Goal: Task Accomplishment & Management: Manage account settings

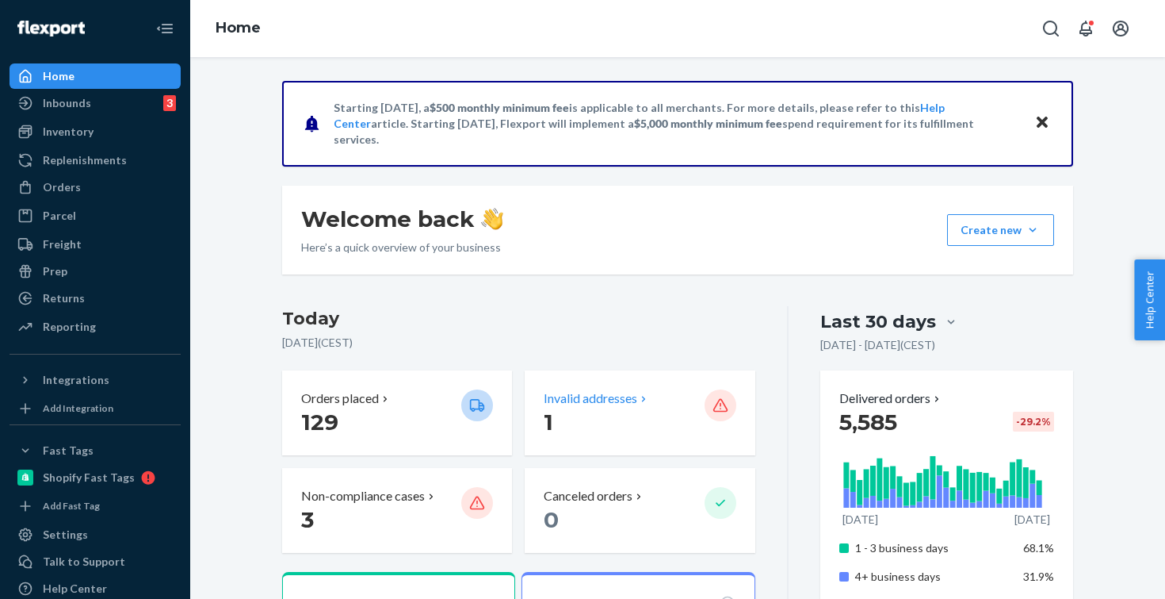
click at [555, 387] on div "Invalid addresses 1" at bounding box center [640, 412] width 230 height 85
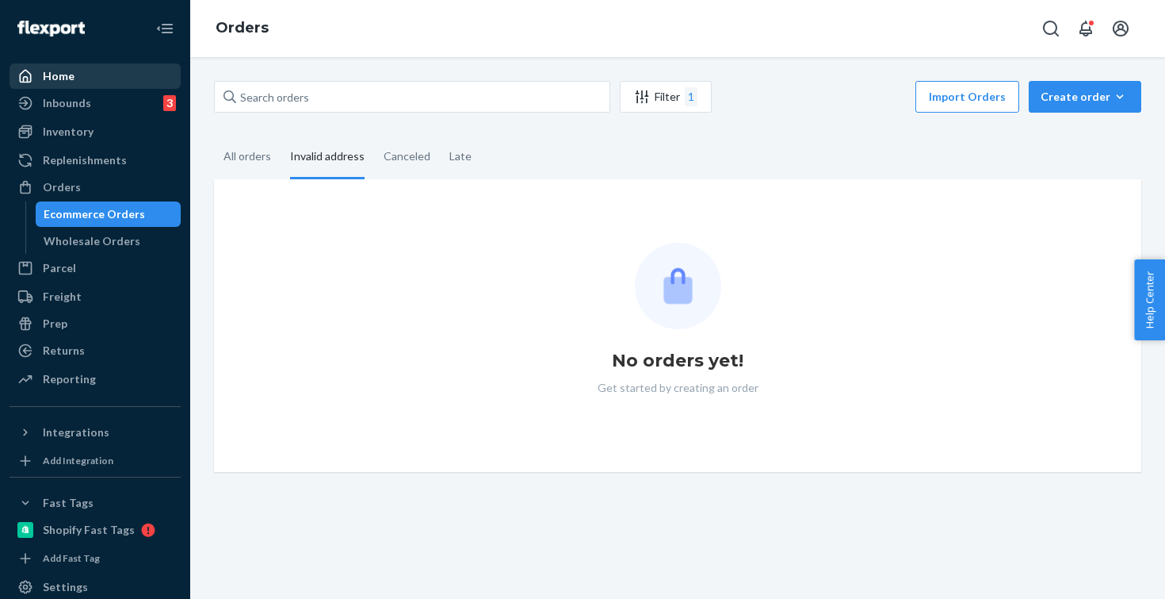
click at [104, 65] on div "Home" at bounding box center [95, 76] width 168 height 22
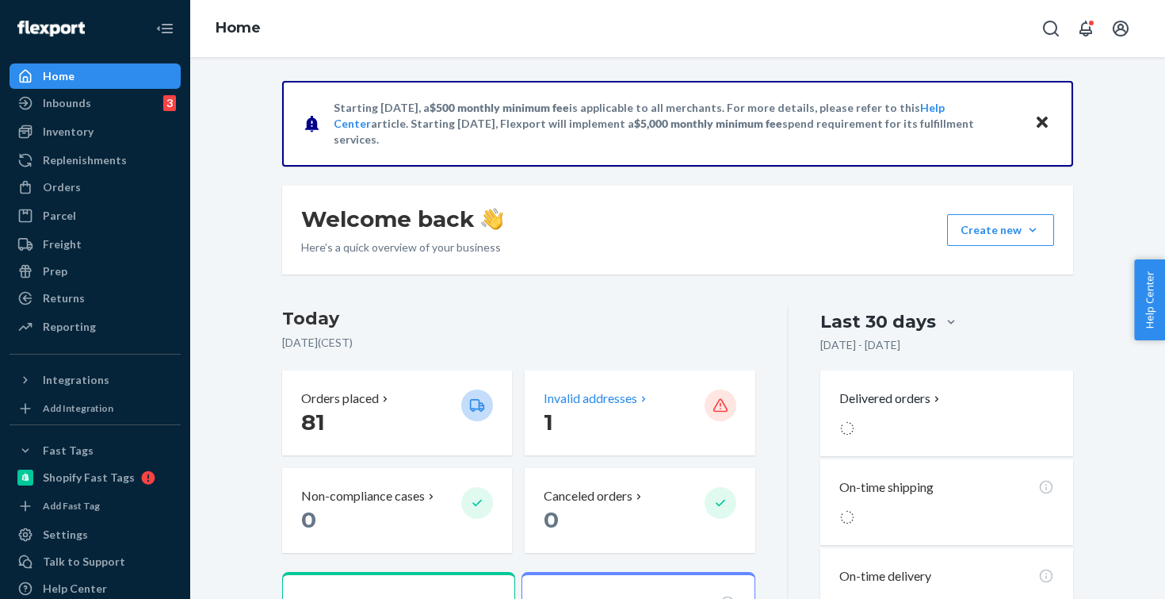
click at [585, 392] on p "Invalid addresses" at bounding box center [591, 398] width 94 height 18
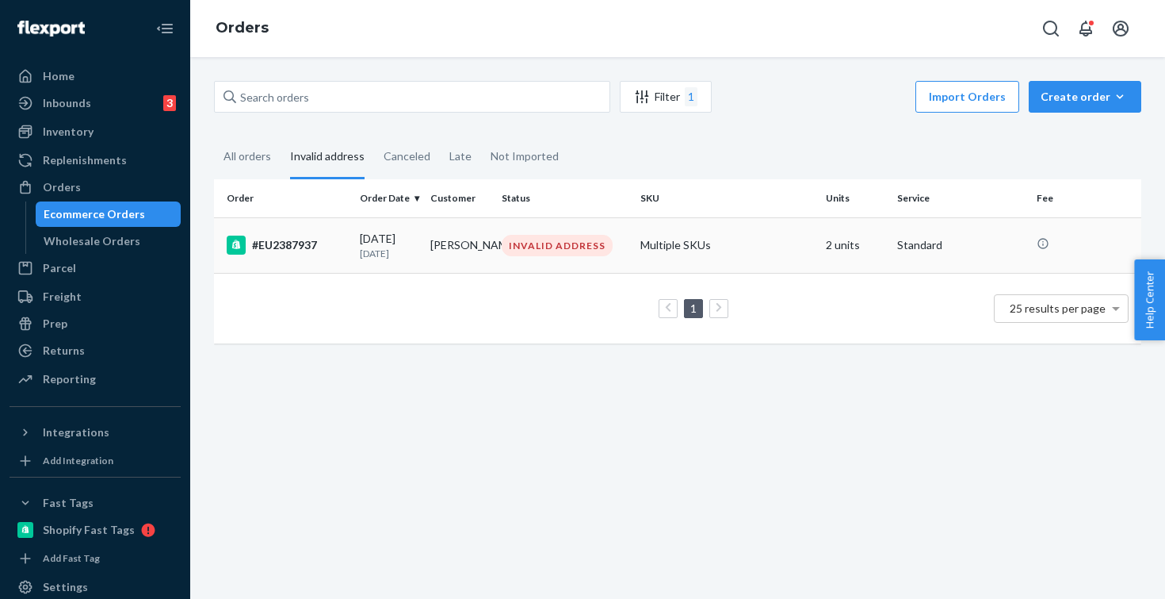
click at [508, 232] on td "INVALID ADDRESS" at bounding box center [565, 244] width 140 height 55
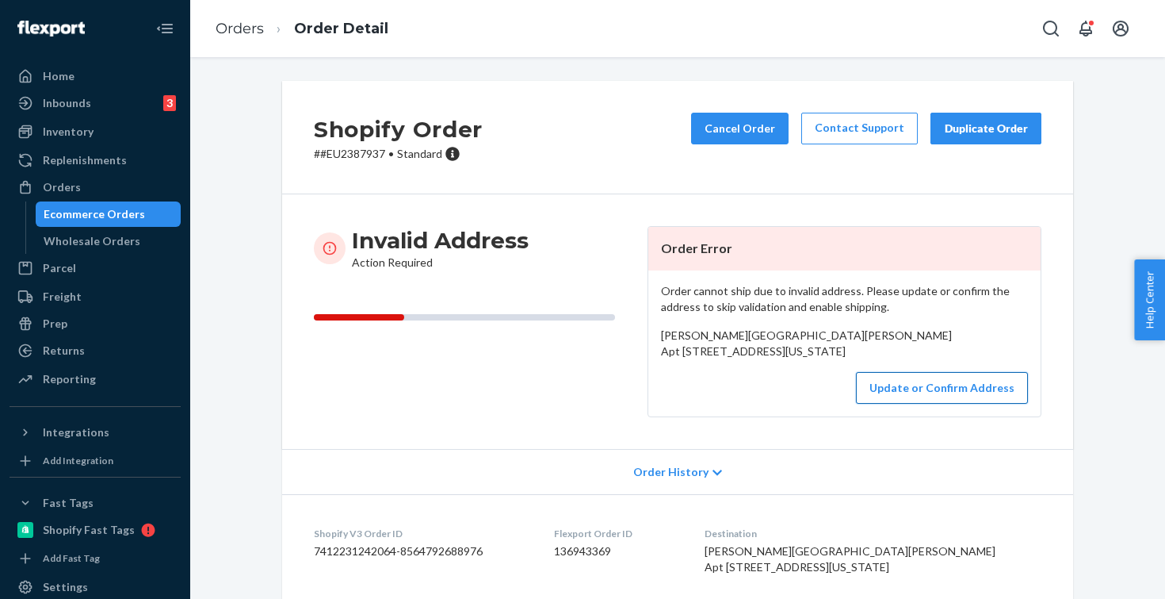
click at [906, 403] on button "Update or Confirm Address" at bounding box center [942, 388] width 172 height 32
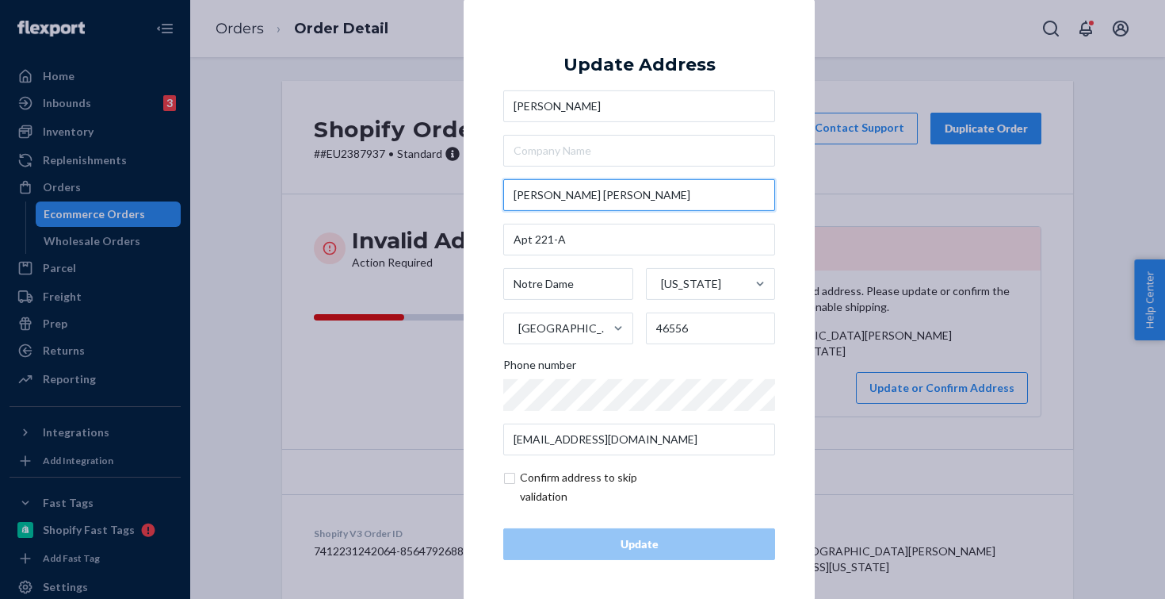
click at [611, 195] on input "[PERSON_NAME] [PERSON_NAME]" at bounding box center [639, 195] width 272 height 32
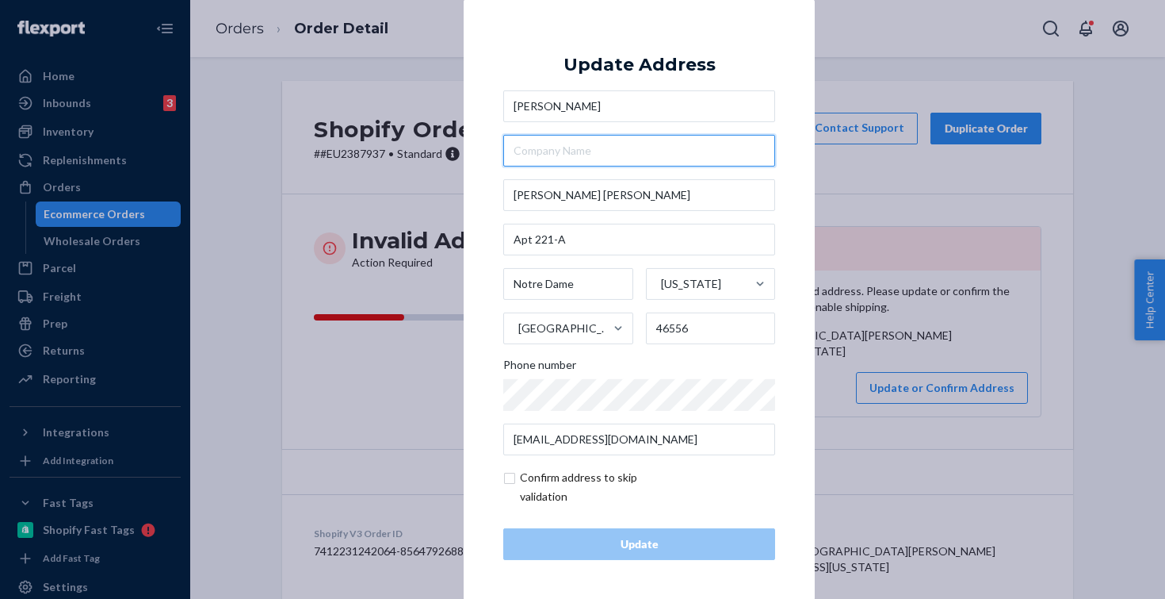
click at [571, 148] on input "text" at bounding box center [639, 151] width 272 height 32
paste input "[PERSON_NAME] [PERSON_NAME]"
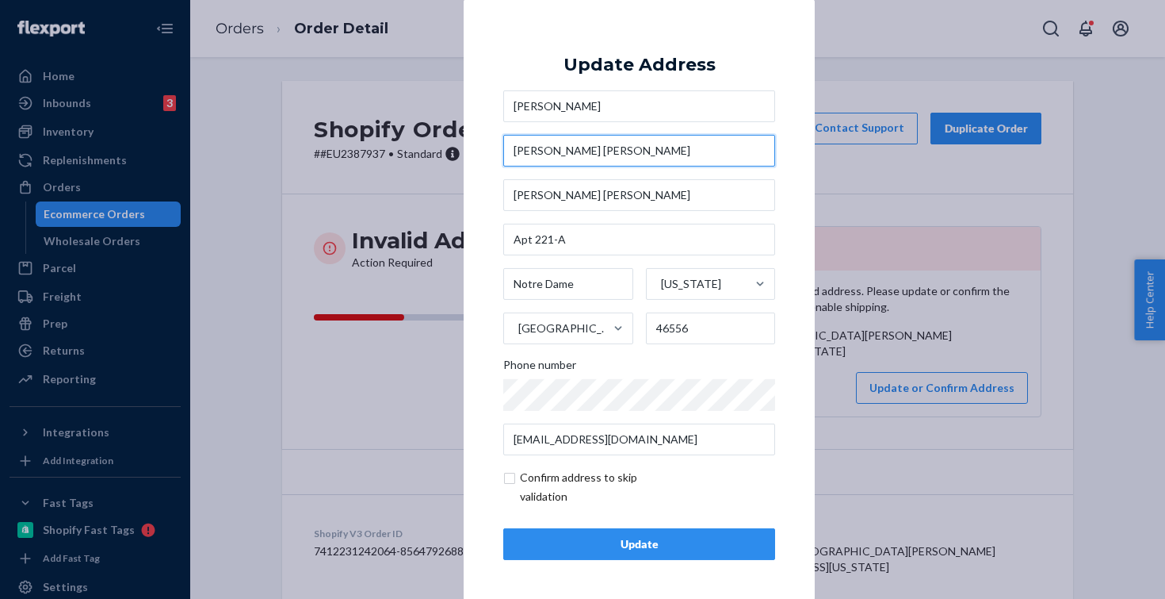
type input "[PERSON_NAME] [PERSON_NAME]"
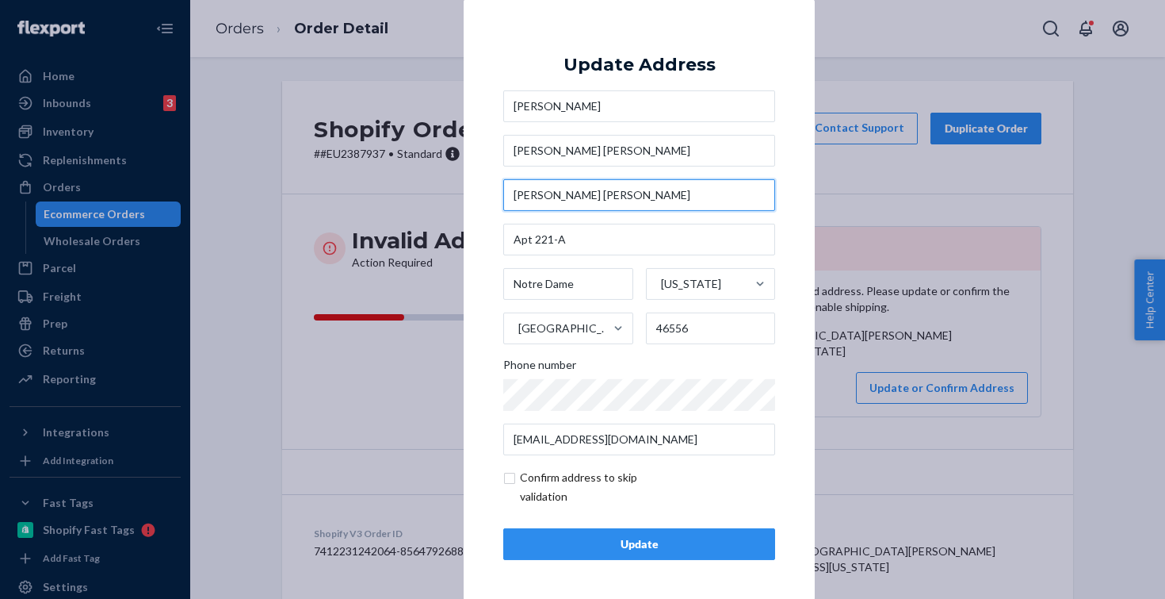
click at [622, 198] on input "[PERSON_NAME] [PERSON_NAME]" at bounding box center [639, 195] width 272 height 32
paste input "100"
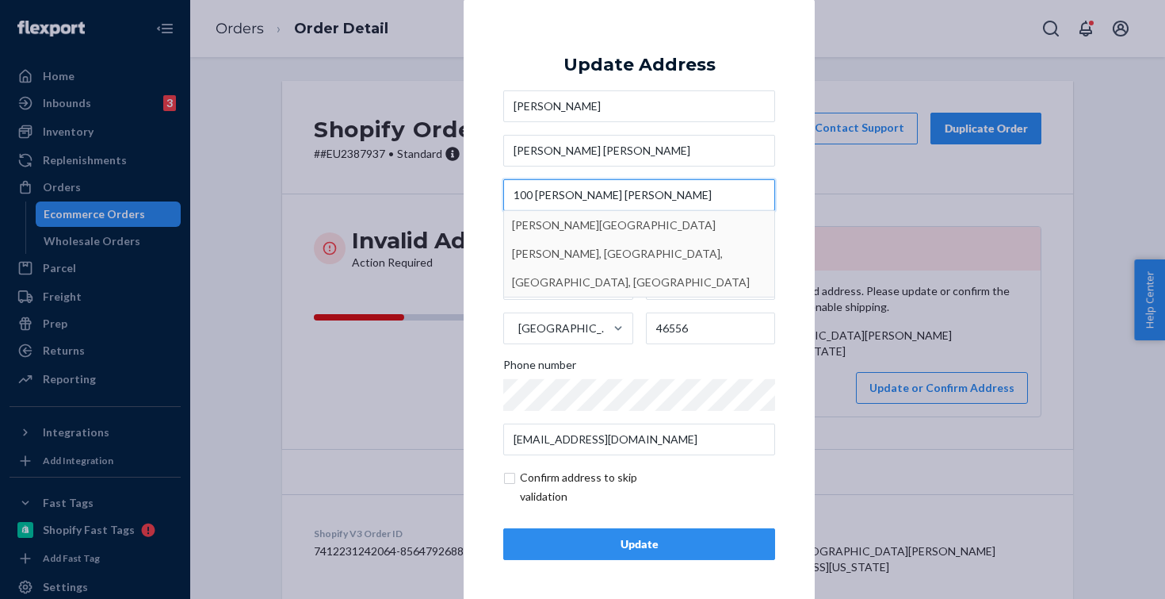
type input "100 [PERSON_NAME] [PERSON_NAME]"
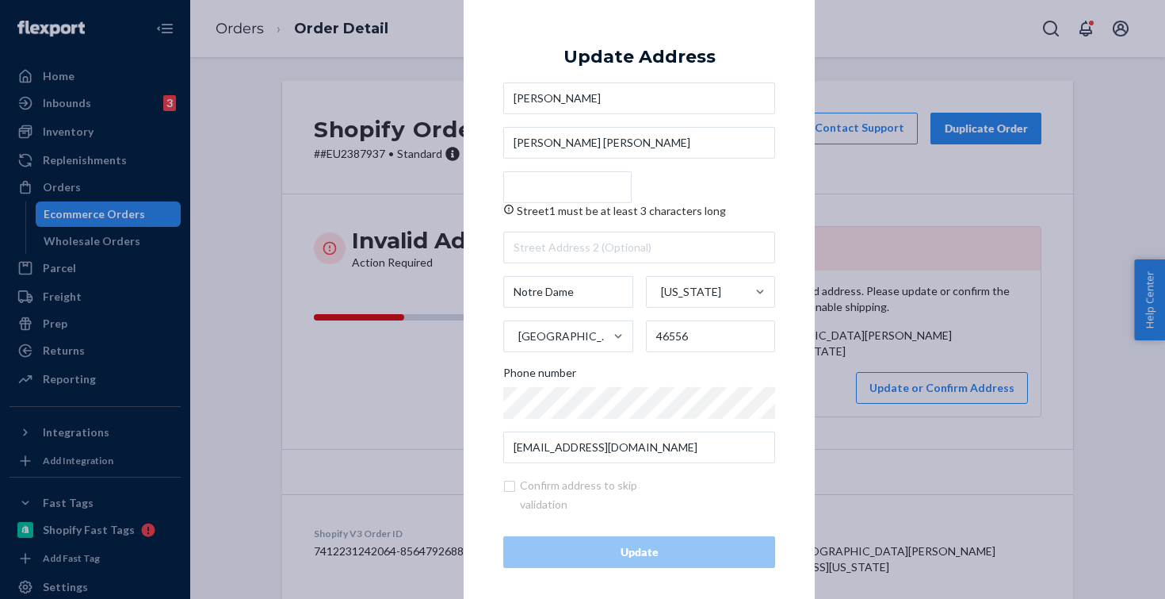
click at [568, 181] on input "Street1 must be at least 3 characters long" at bounding box center [567, 187] width 128 height 32
paste input "100 [PERSON_NAME] [PERSON_NAME]"
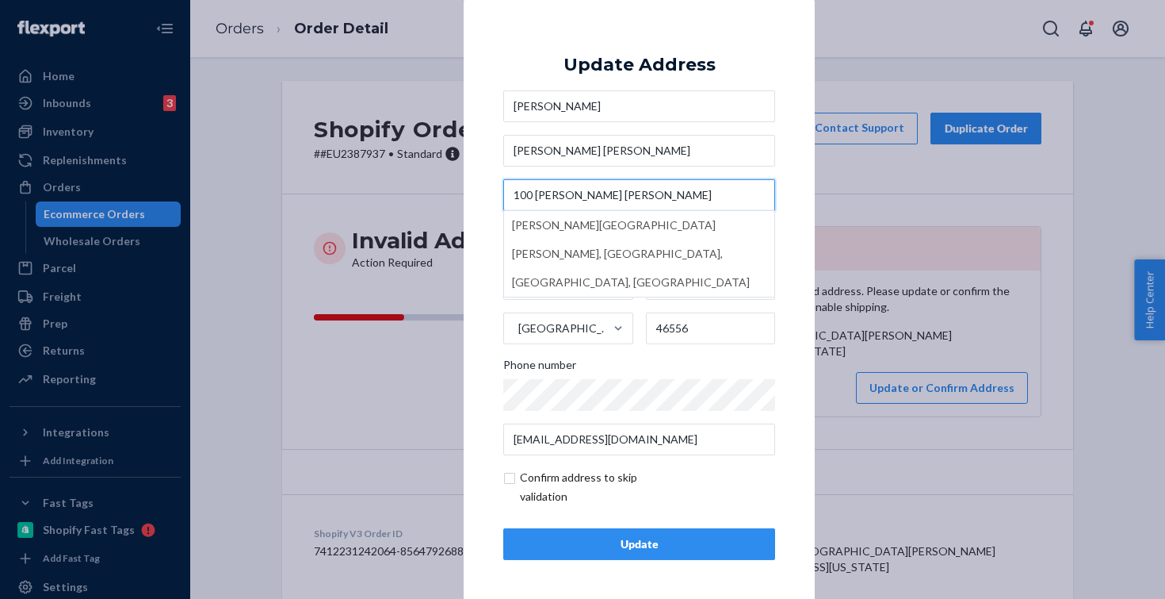
type input "100 [PERSON_NAME] [PERSON_NAME]"
click at [471, 173] on div "× Update Address [PERSON_NAME][GEOGRAPHIC_DATA][PERSON_NAME] [GEOGRAPHIC_DATA][…" at bounding box center [639, 298] width 351 height 599
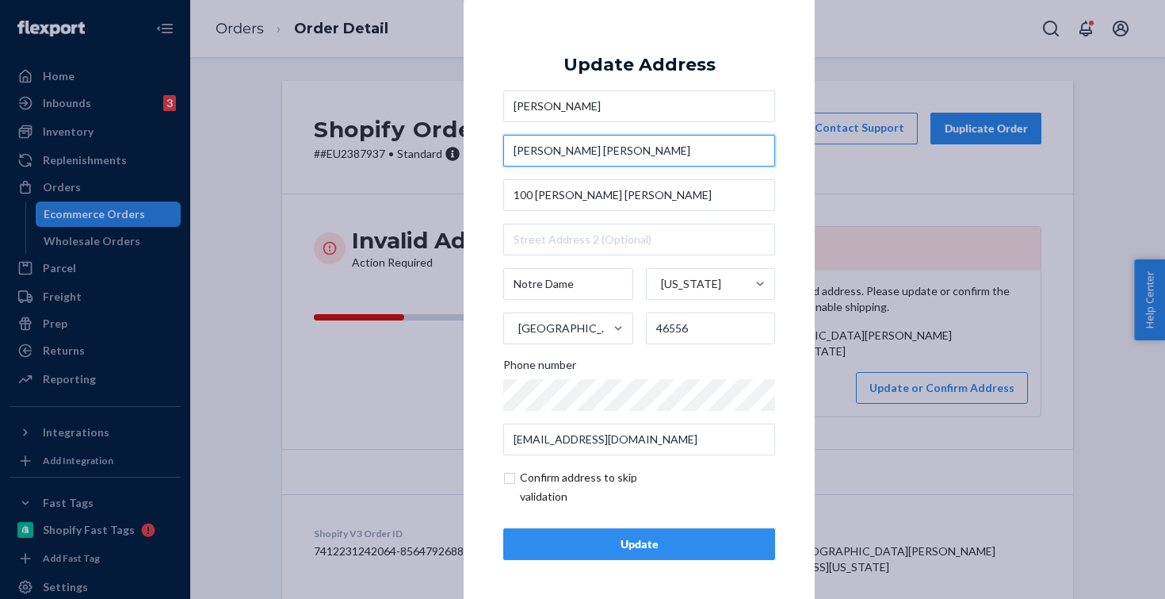
click at [606, 140] on input "[PERSON_NAME] [PERSON_NAME]" at bounding box center [639, 151] width 272 height 32
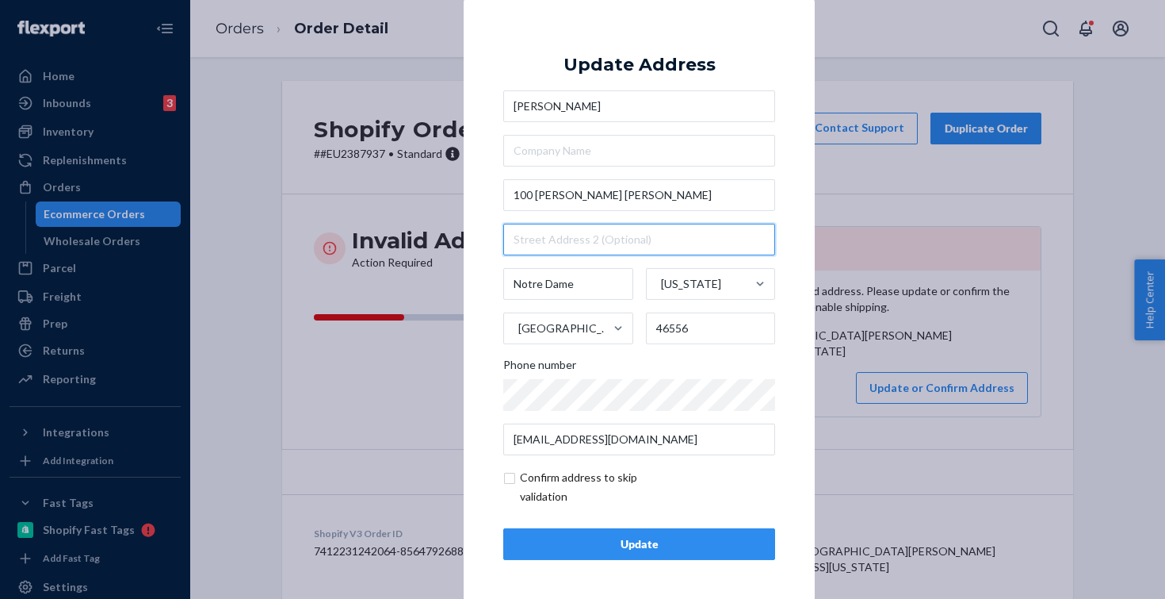
click at [545, 238] on input "text" at bounding box center [639, 240] width 272 height 32
paste input "Room 221"
type input "Room 221"
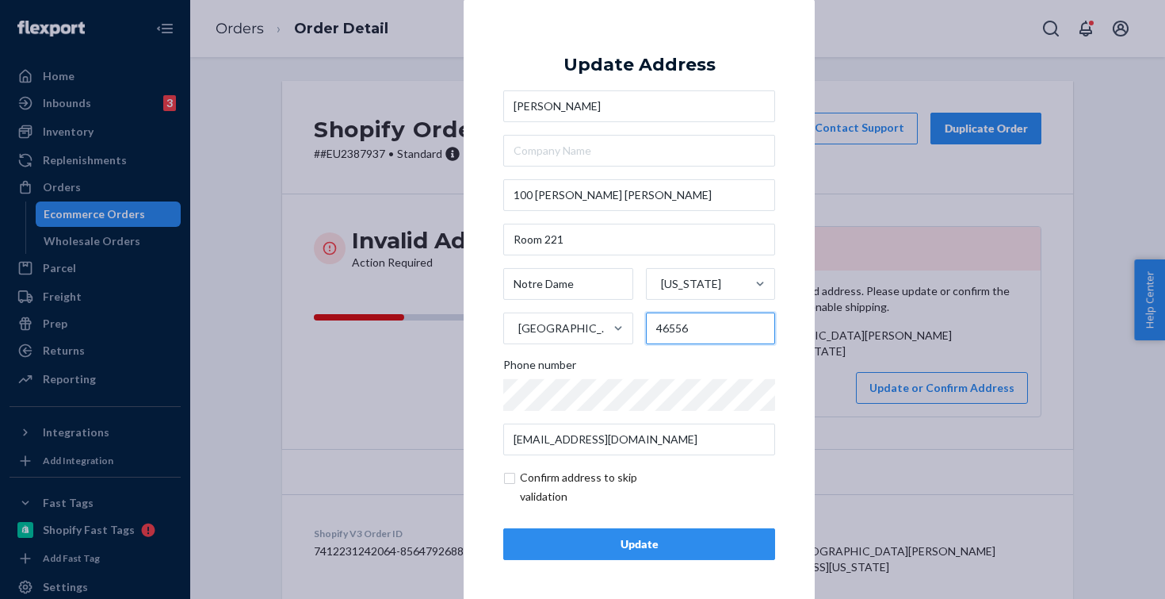
click at [737, 331] on input "46556" at bounding box center [711, 328] width 130 height 32
click at [606, 470] on input "checkbox" at bounding box center [595, 487] width 184 height 38
checkbox input "true"
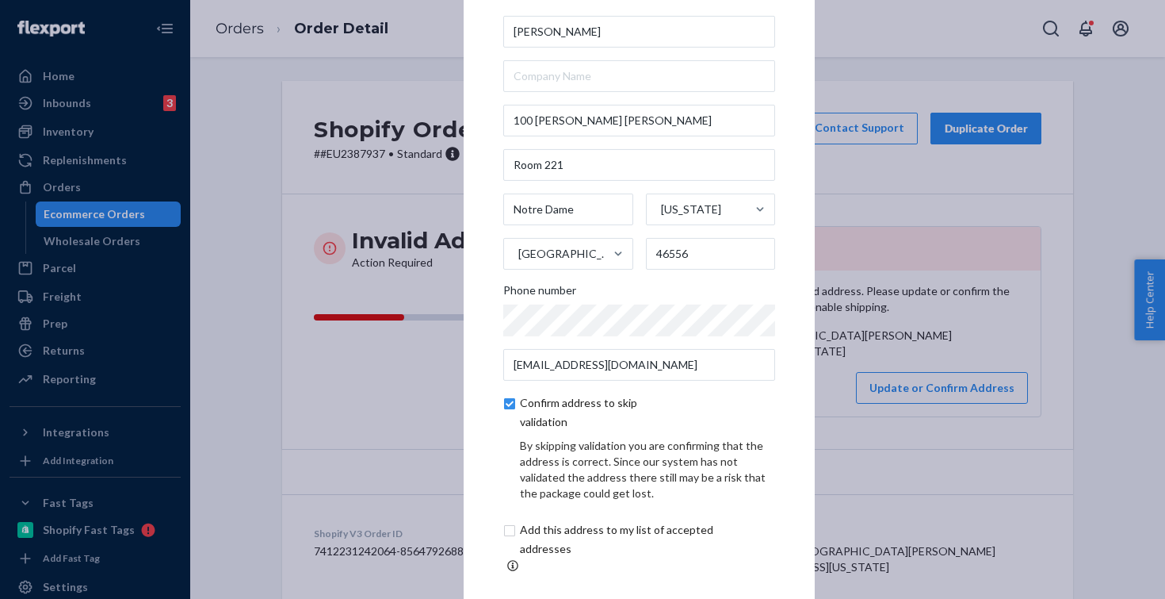
scroll to position [67, 0]
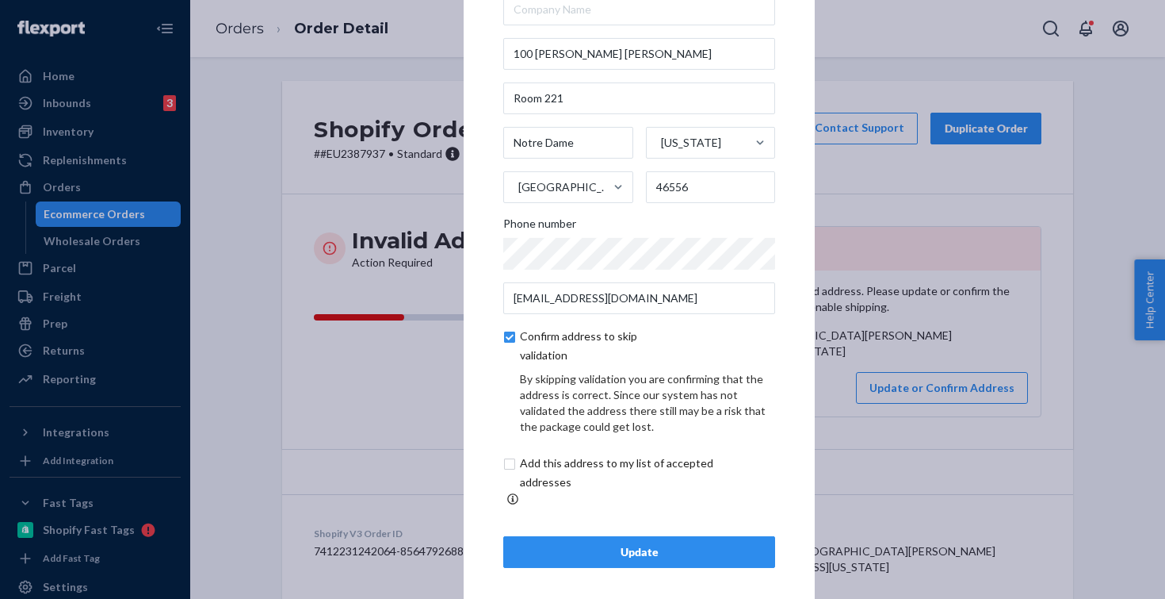
click at [585, 544] on div "Update" at bounding box center [639, 552] width 245 height 16
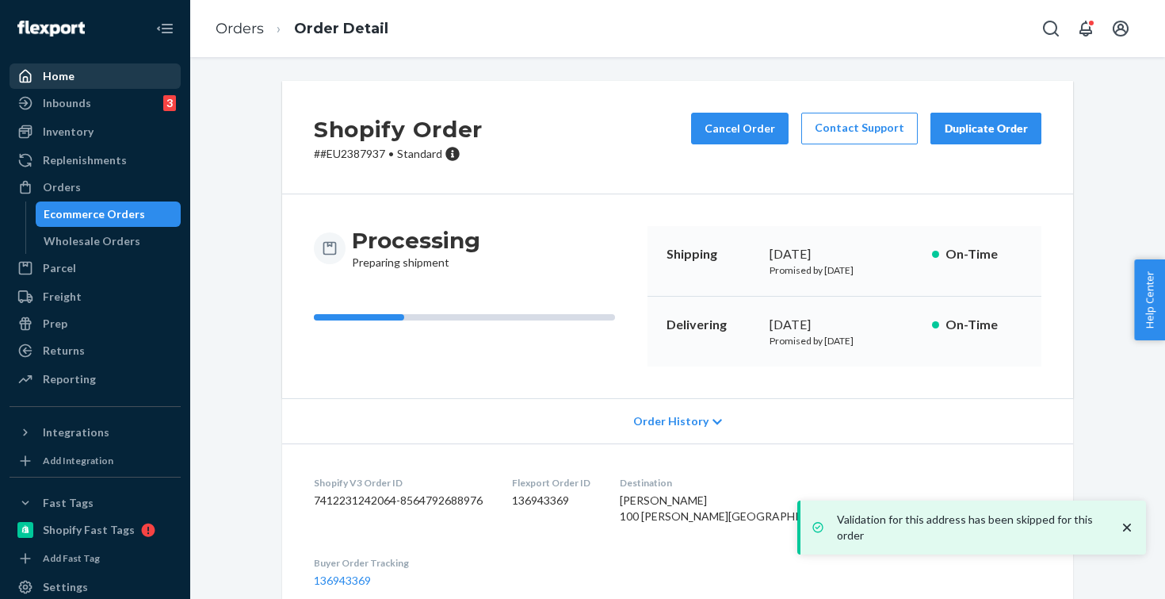
click at [107, 75] on div "Home" at bounding box center [95, 76] width 168 height 22
